Goal: Transaction & Acquisition: Purchase product/service

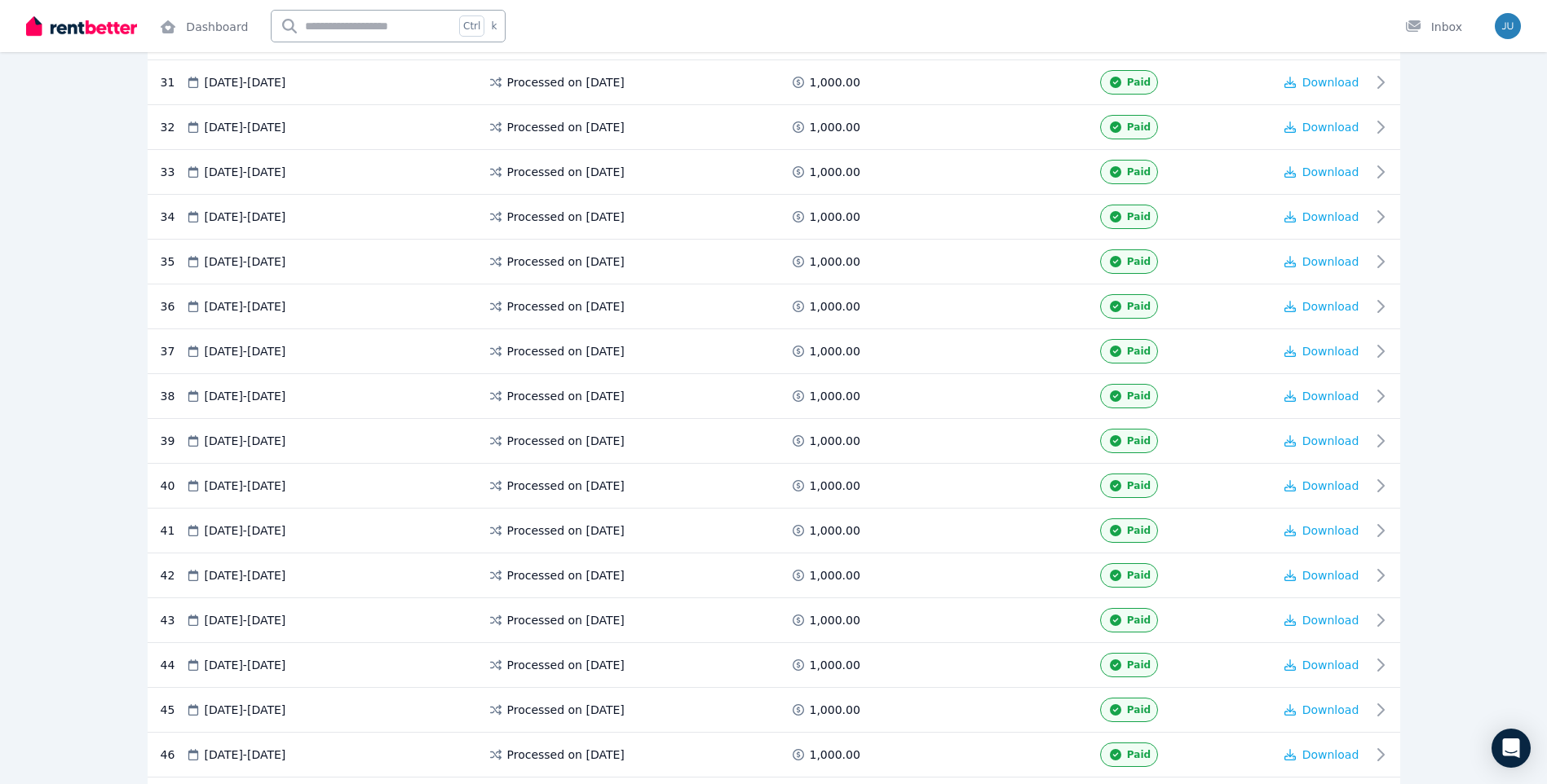
scroll to position [1823, 0]
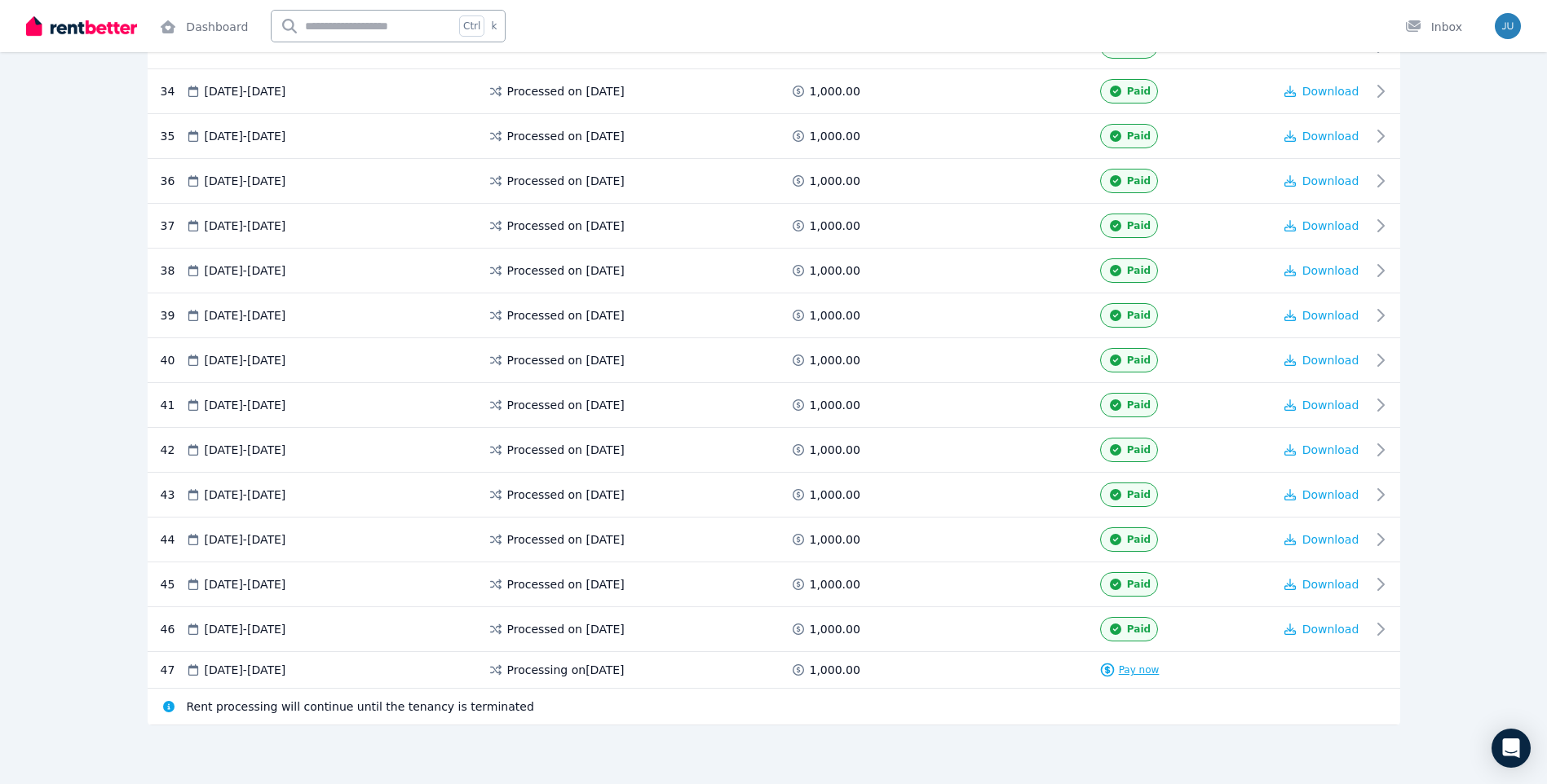
click at [1141, 671] on span "Pay now" at bounding box center [1139, 670] width 41 height 13
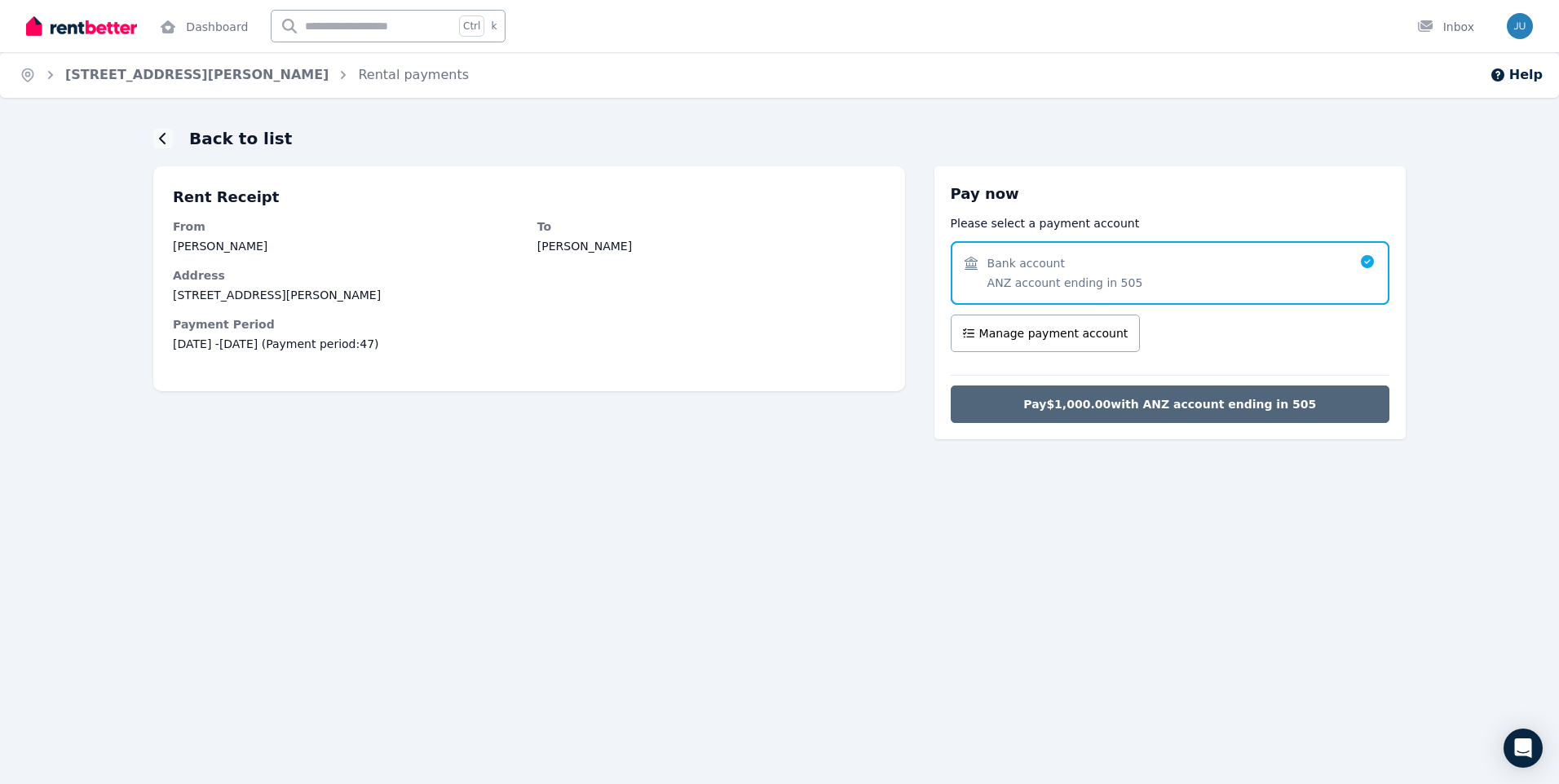
click at [1215, 402] on span "Pay $1,000.00 with ANZ account ending in 505" at bounding box center [1170, 404] width 293 height 16
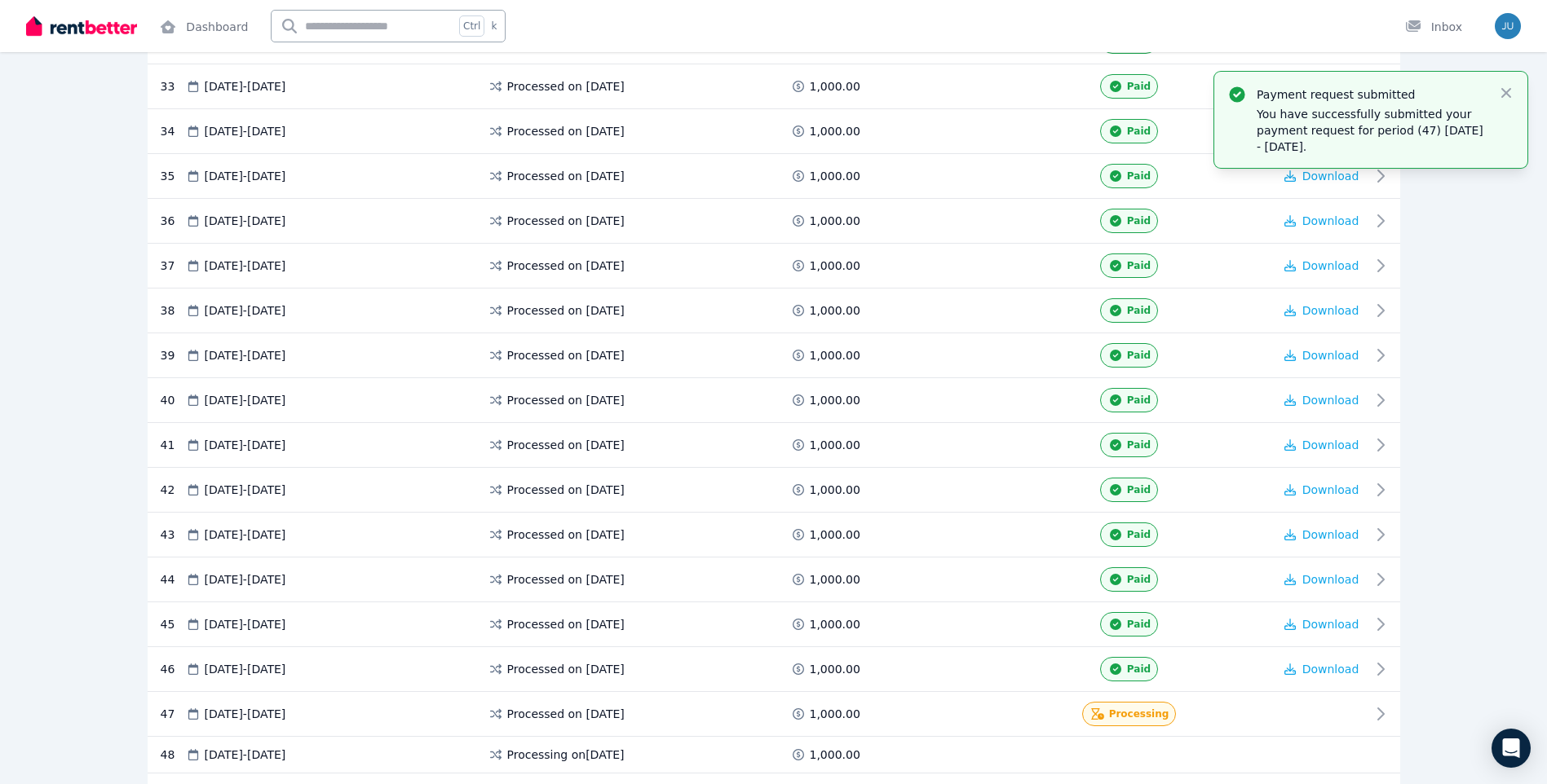
scroll to position [1868, 0]
